Goal: Task Accomplishment & Management: Manage account settings

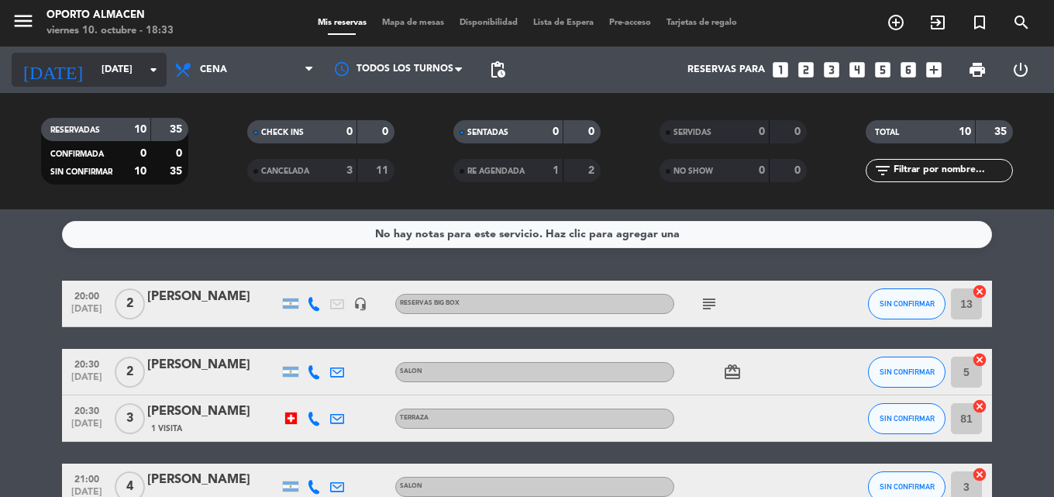
click at [112, 68] on input "[DATE]" at bounding box center [159, 70] width 131 height 26
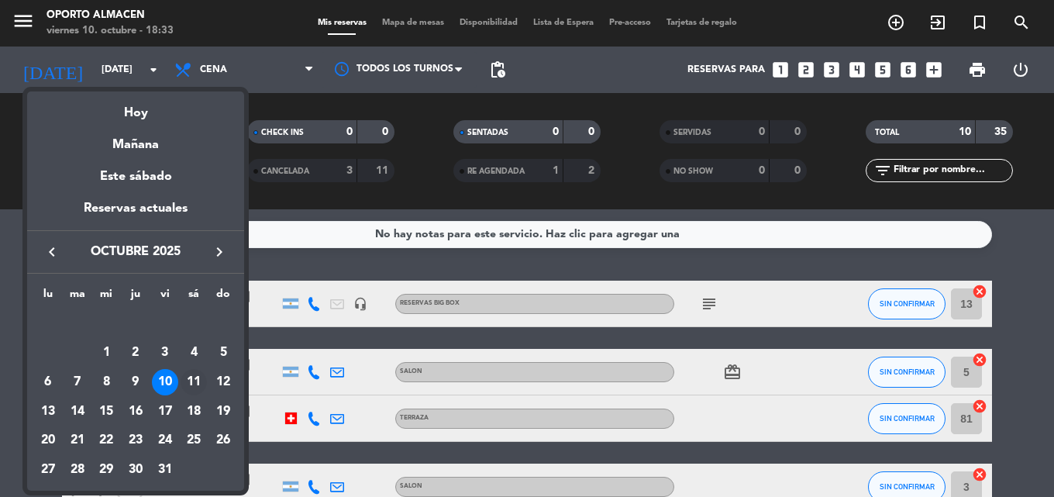
click at [184, 382] on div "11" at bounding box center [193, 382] width 26 height 26
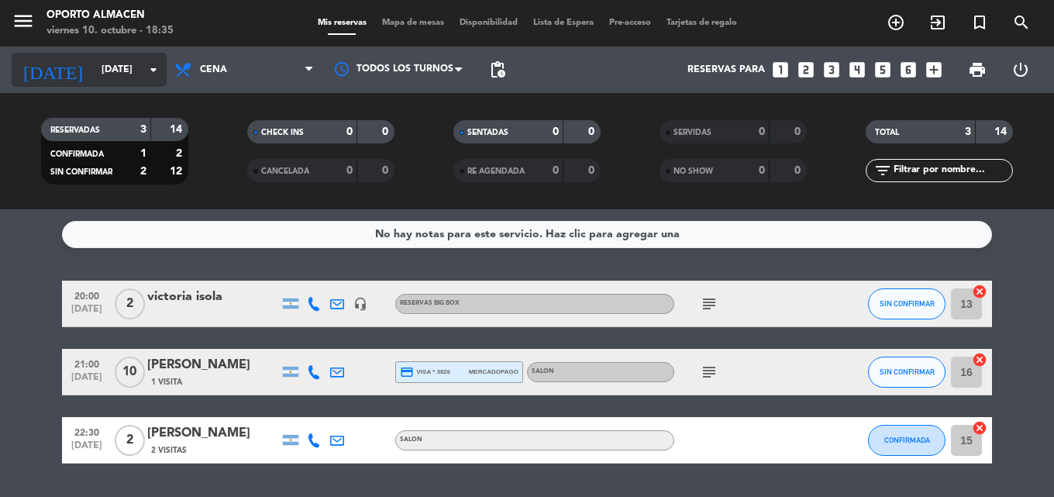
click at [122, 66] on input "[DATE]" at bounding box center [159, 70] width 131 height 26
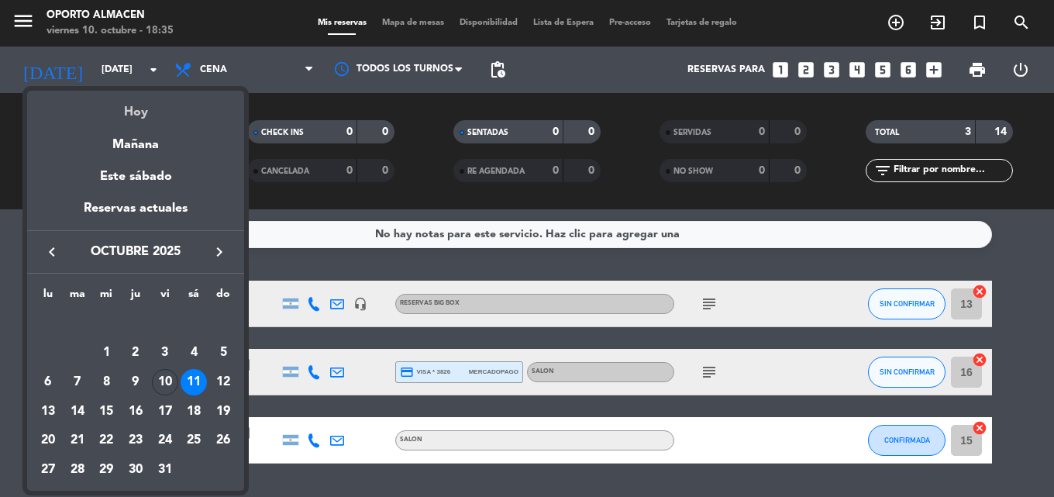
click at [136, 107] on div "Hoy" at bounding box center [135, 107] width 217 height 32
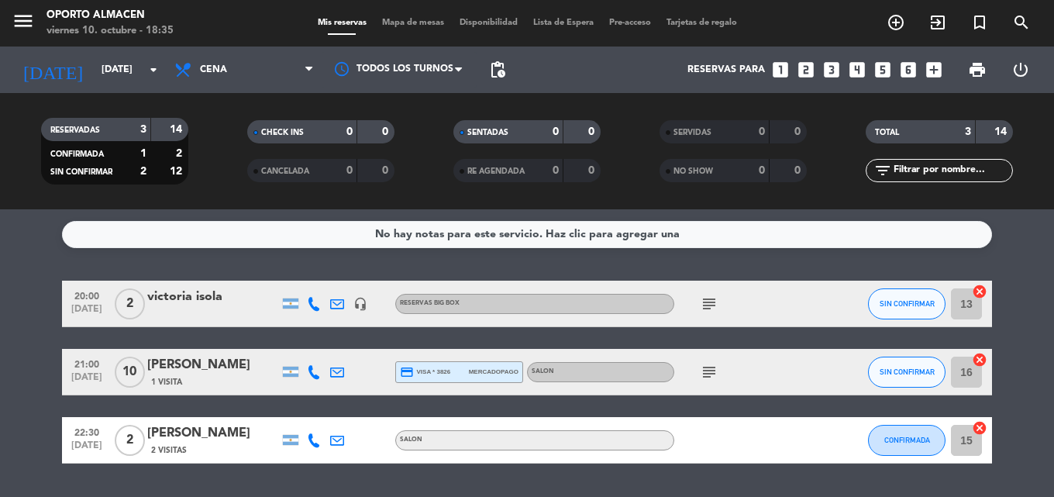
type input "[DATE]"
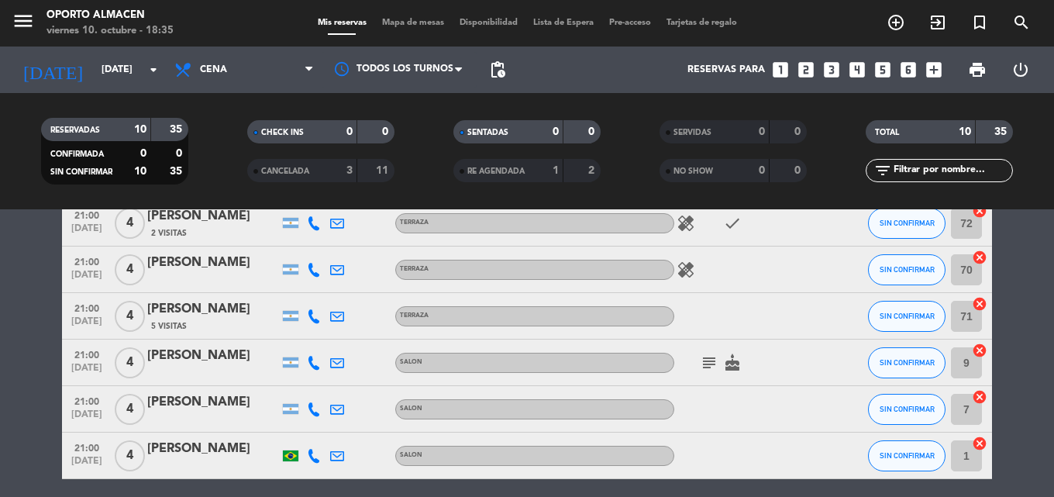
scroll to position [232, 0]
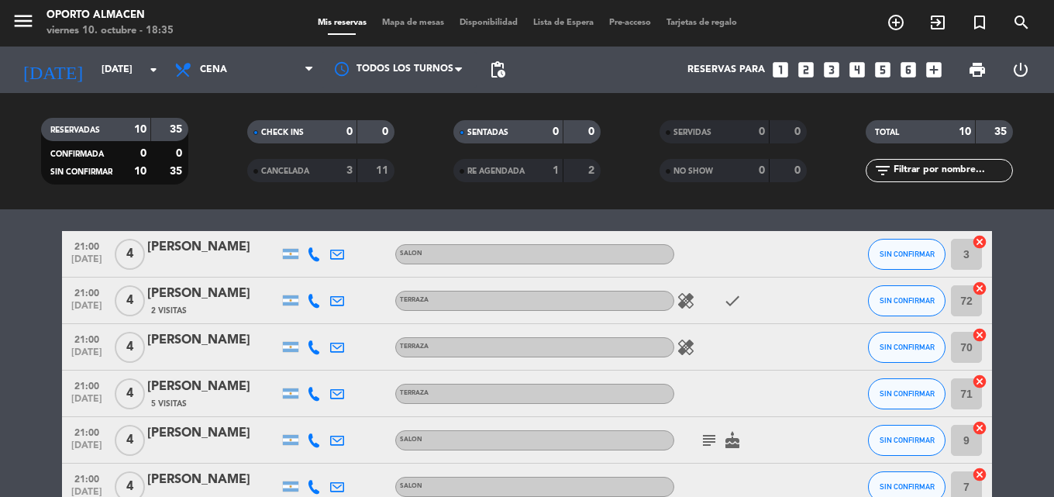
click at [708, 428] on div "subject cake" at bounding box center [743, 440] width 139 height 46
click at [708, 435] on icon "subject" at bounding box center [709, 440] width 19 height 19
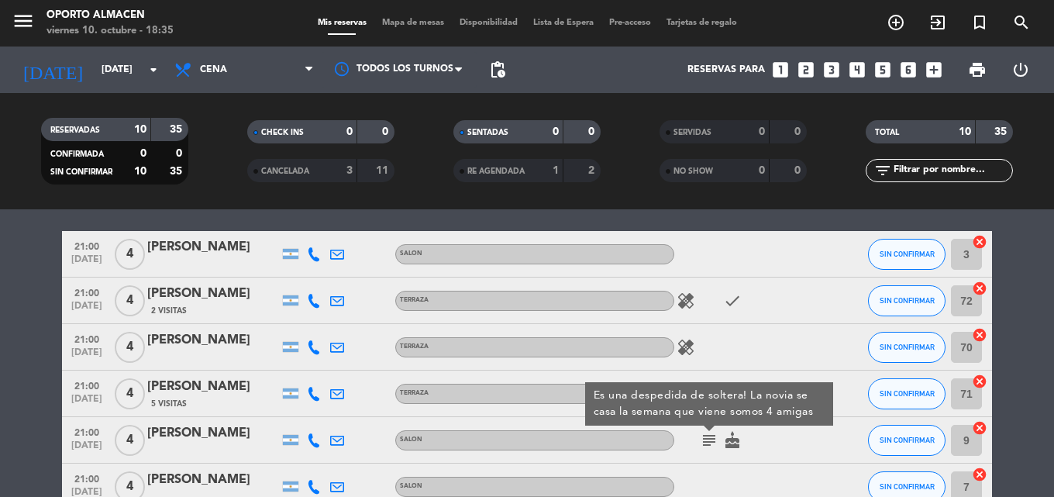
click at [707, 436] on icon "subject" at bounding box center [709, 440] width 19 height 19
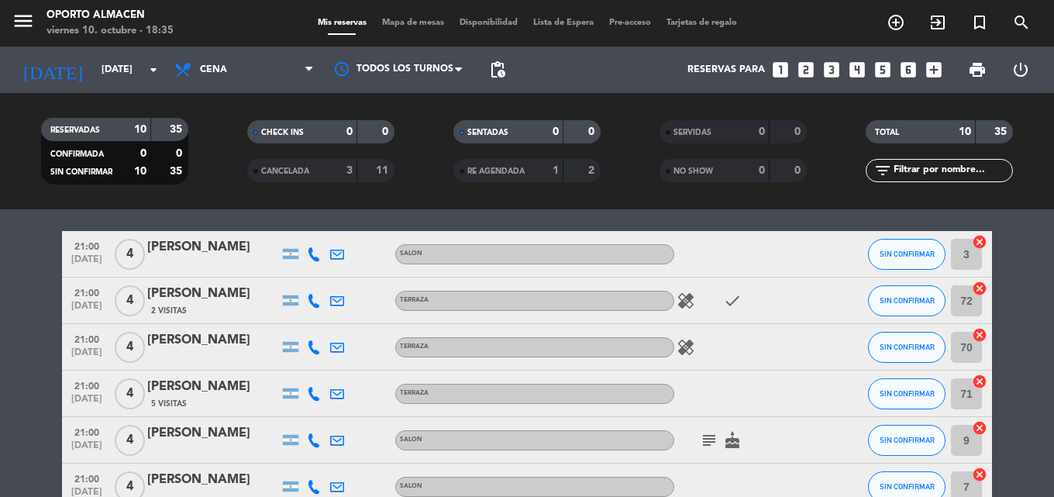
click at [682, 353] on icon "healing" at bounding box center [685, 347] width 19 height 19
click at [681, 296] on icon "healing" at bounding box center [685, 300] width 19 height 19
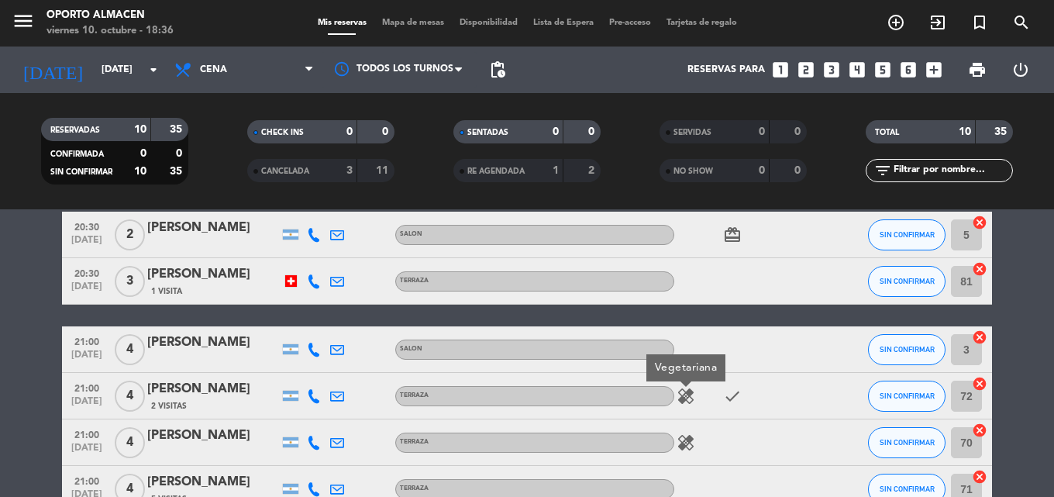
scroll to position [0, 0]
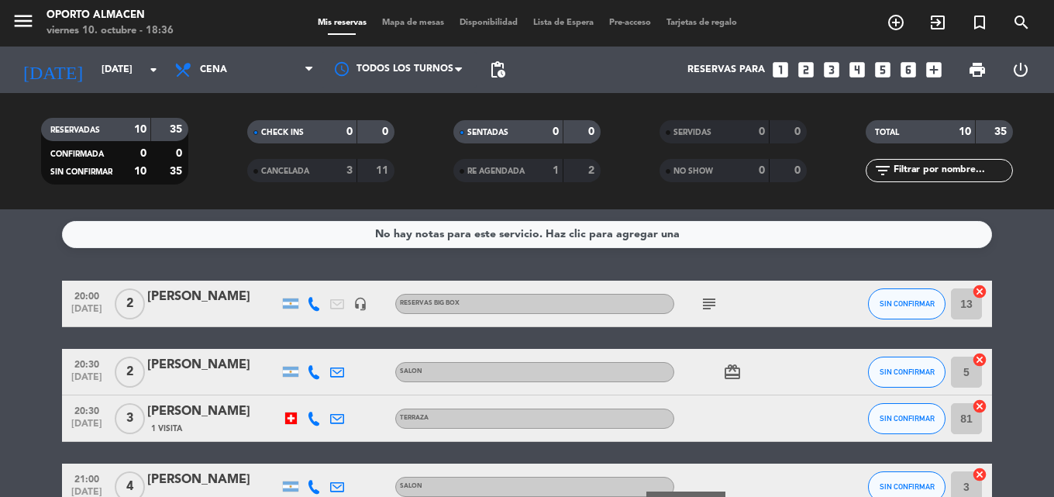
click at [706, 306] on icon "subject" at bounding box center [709, 303] width 19 height 19
click at [704, 301] on icon "subject" at bounding box center [709, 303] width 19 height 19
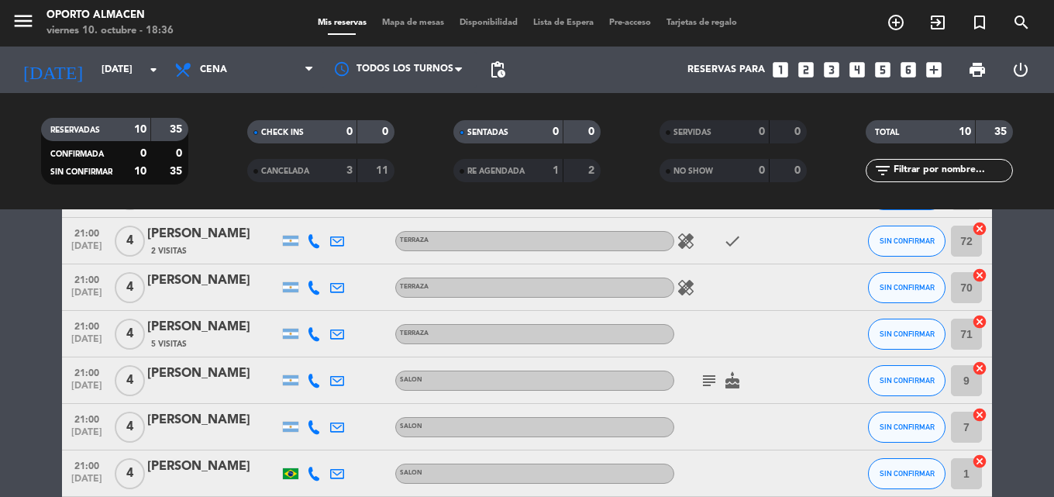
scroll to position [215, 0]
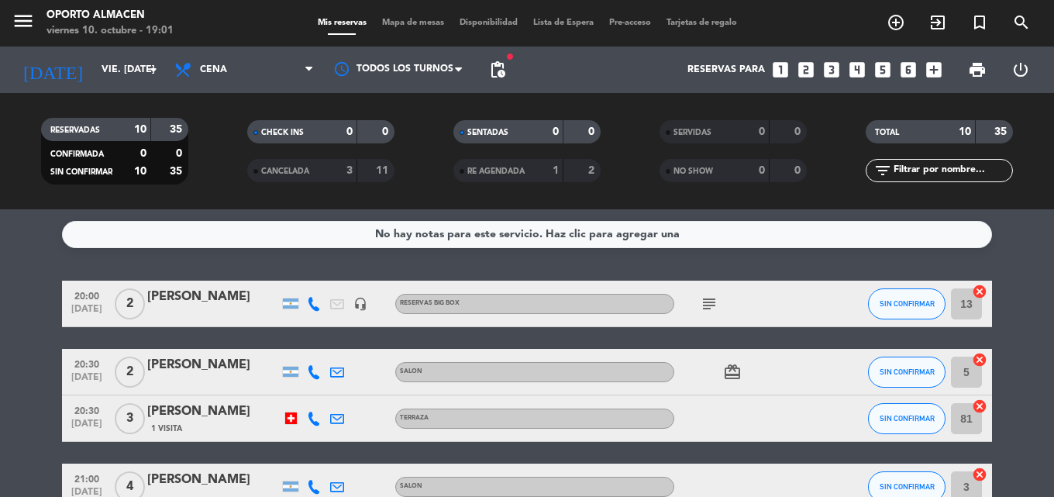
click at [314, 307] on icon at bounding box center [314, 304] width 14 height 14
click at [297, 273] on span "Copiar" at bounding box center [301, 278] width 33 height 16
click at [313, 373] on icon at bounding box center [314, 372] width 14 height 14
click at [309, 341] on span "Copiar" at bounding box center [298, 346] width 33 height 16
click at [309, 418] on icon at bounding box center [314, 418] width 14 height 14
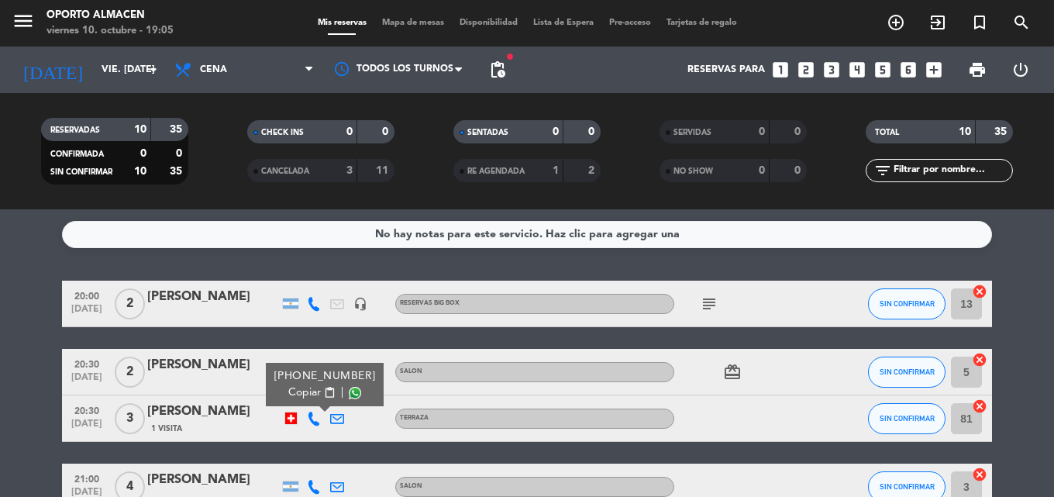
click at [324, 394] on span "content_paste" at bounding box center [330, 393] width 12 height 12
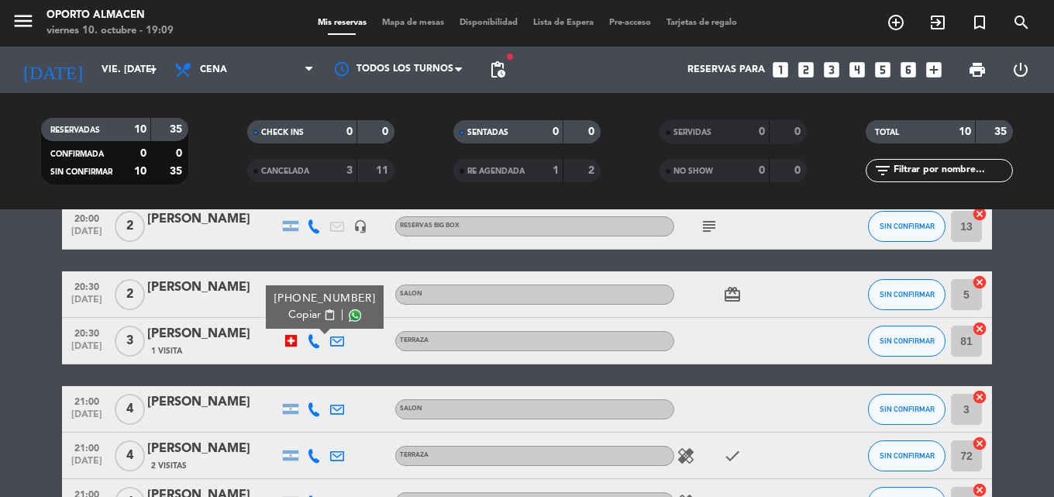
scroll to position [155, 0]
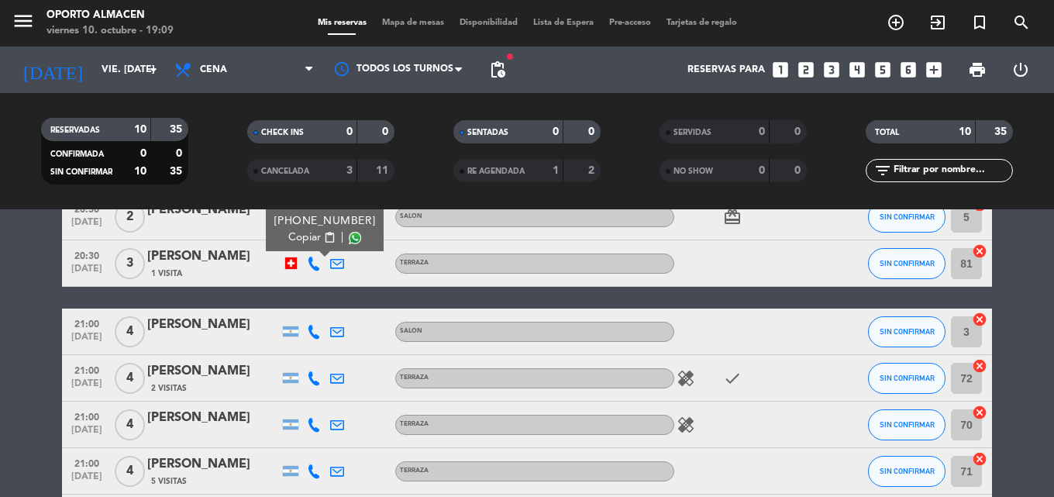
click at [316, 331] on icon at bounding box center [314, 332] width 14 height 14
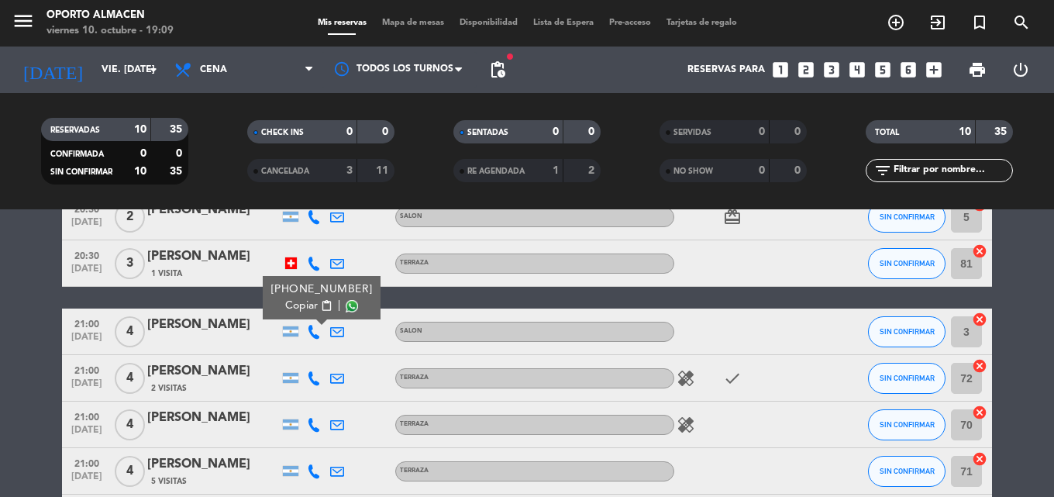
click at [322, 303] on span "content_paste" at bounding box center [327, 306] width 12 height 12
click at [318, 382] on icon at bounding box center [314, 378] width 14 height 14
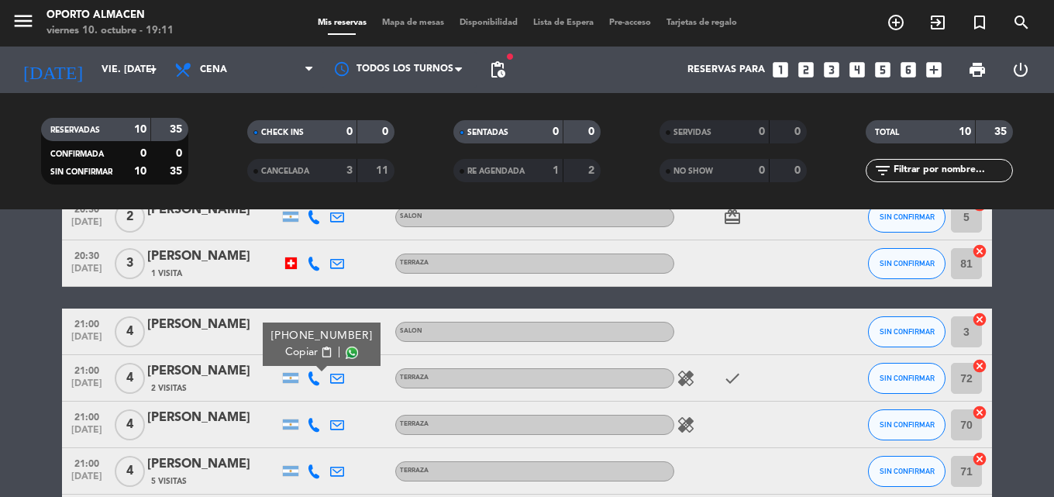
click at [321, 354] on span "content_paste" at bounding box center [327, 352] width 12 height 12
click at [311, 418] on icon at bounding box center [314, 425] width 14 height 14
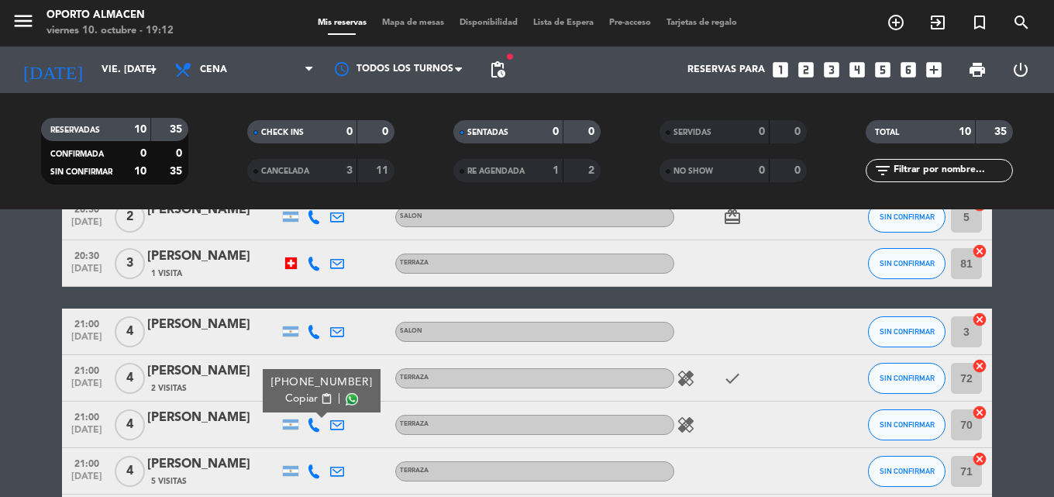
click at [321, 397] on span "content_paste" at bounding box center [327, 399] width 12 height 12
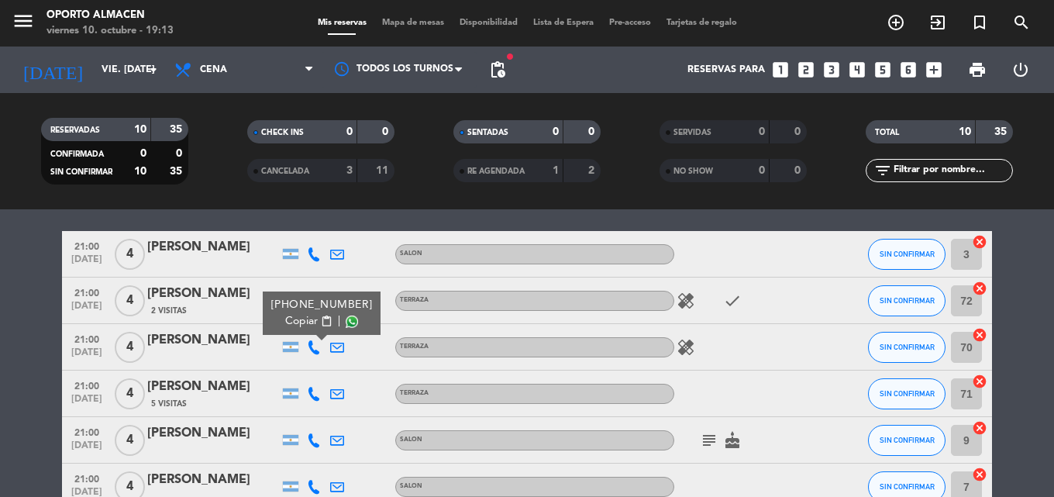
click at [307, 398] on icon at bounding box center [314, 394] width 14 height 14
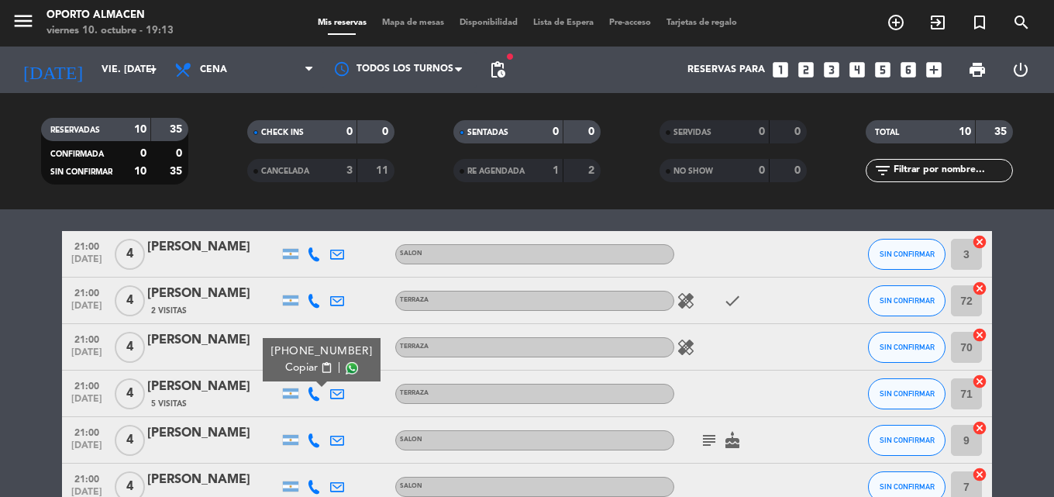
click at [311, 373] on button "Copiar content_paste" at bounding box center [308, 367] width 47 height 16
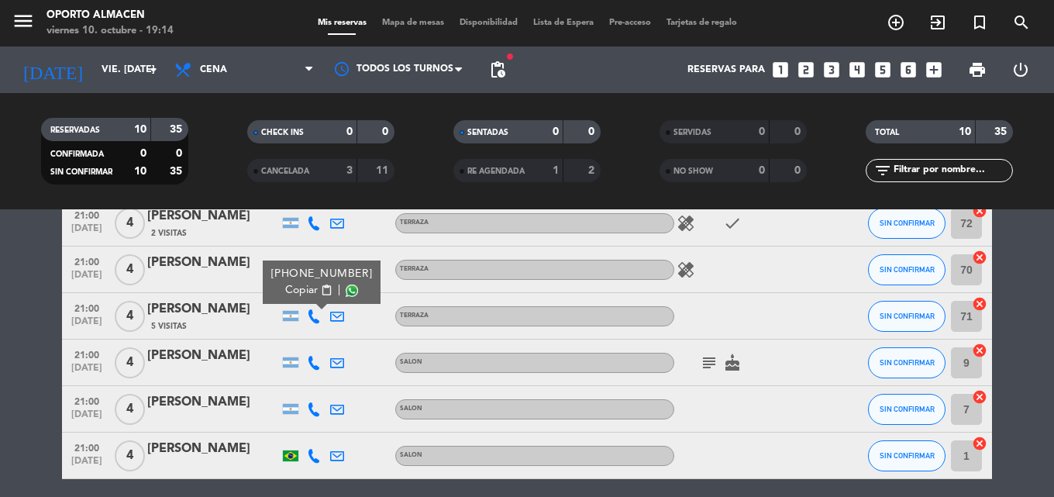
click at [315, 360] on icon at bounding box center [314, 363] width 14 height 14
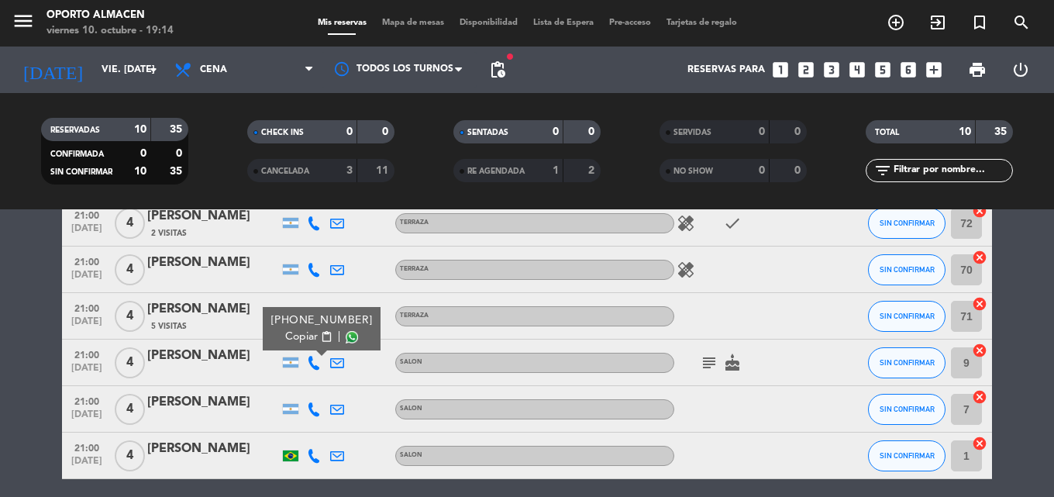
click at [297, 338] on span "Copiar" at bounding box center [301, 336] width 33 height 16
click at [309, 408] on icon at bounding box center [314, 409] width 14 height 14
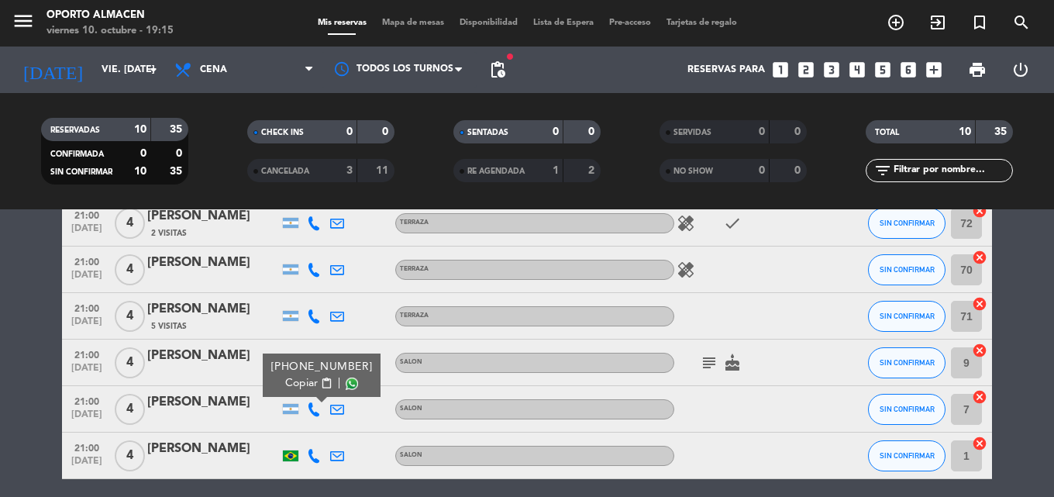
click at [308, 383] on span "Copiar" at bounding box center [301, 383] width 33 height 16
click at [313, 453] on icon at bounding box center [314, 456] width 14 height 14
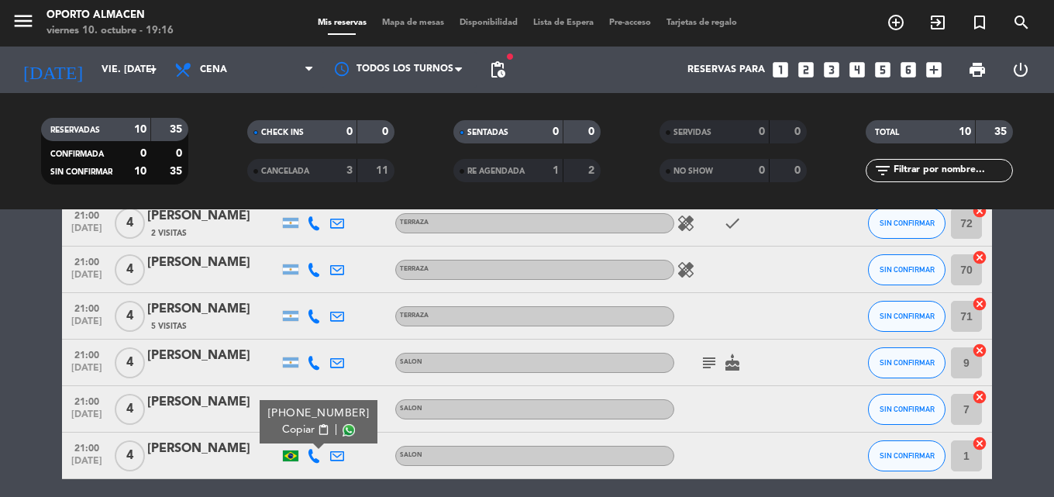
click at [312, 430] on button "Copiar content_paste" at bounding box center [305, 429] width 47 height 16
